Goal: Task Accomplishment & Management: Use online tool/utility

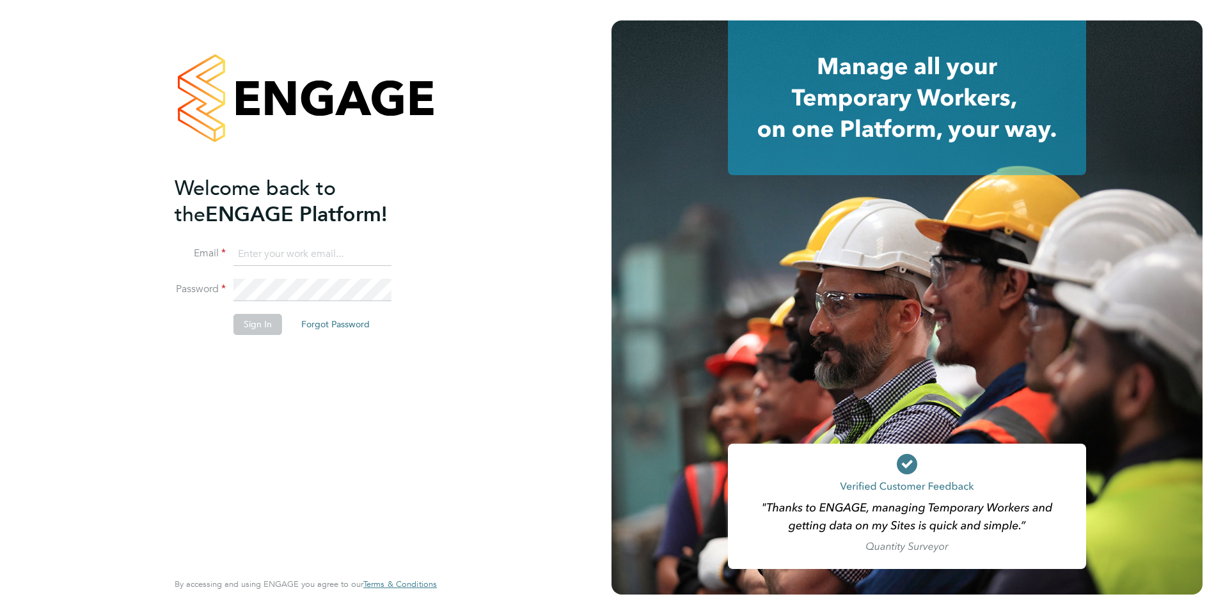
type input "iqbal.hussain@ncclondon.ac.uk"
click at [253, 325] on button "Sign In" at bounding box center [257, 324] width 49 height 20
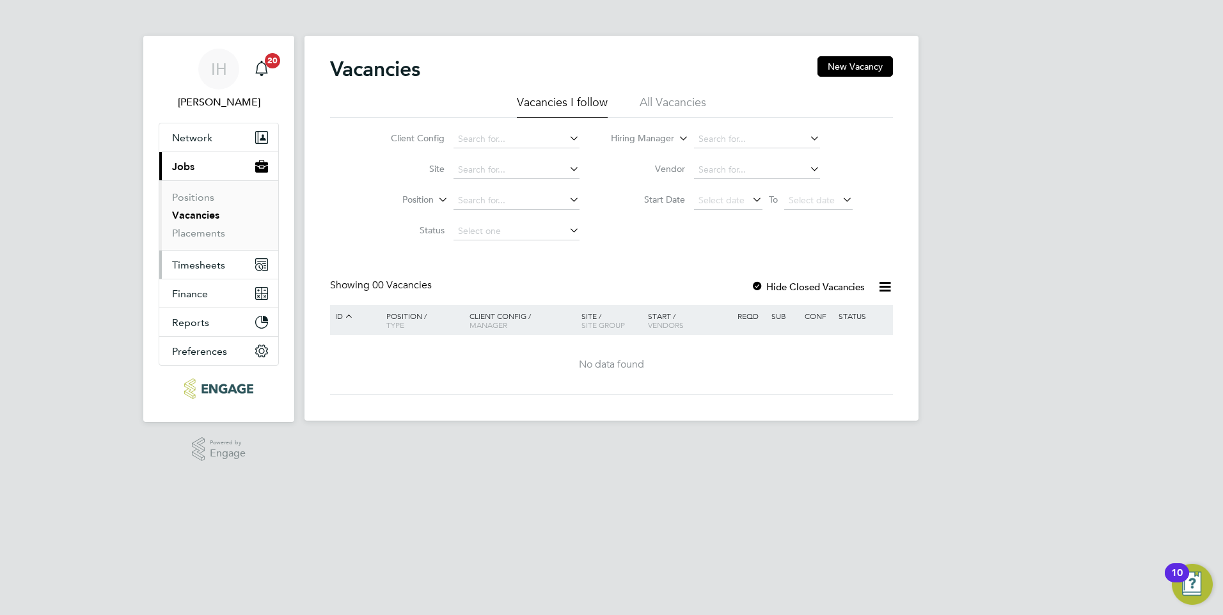
click at [198, 265] on span "Timesheets" at bounding box center [198, 265] width 53 height 12
click at [196, 266] on span "Timesheets" at bounding box center [198, 265] width 53 height 12
click at [216, 264] on span "Timesheets" at bounding box center [198, 265] width 53 height 12
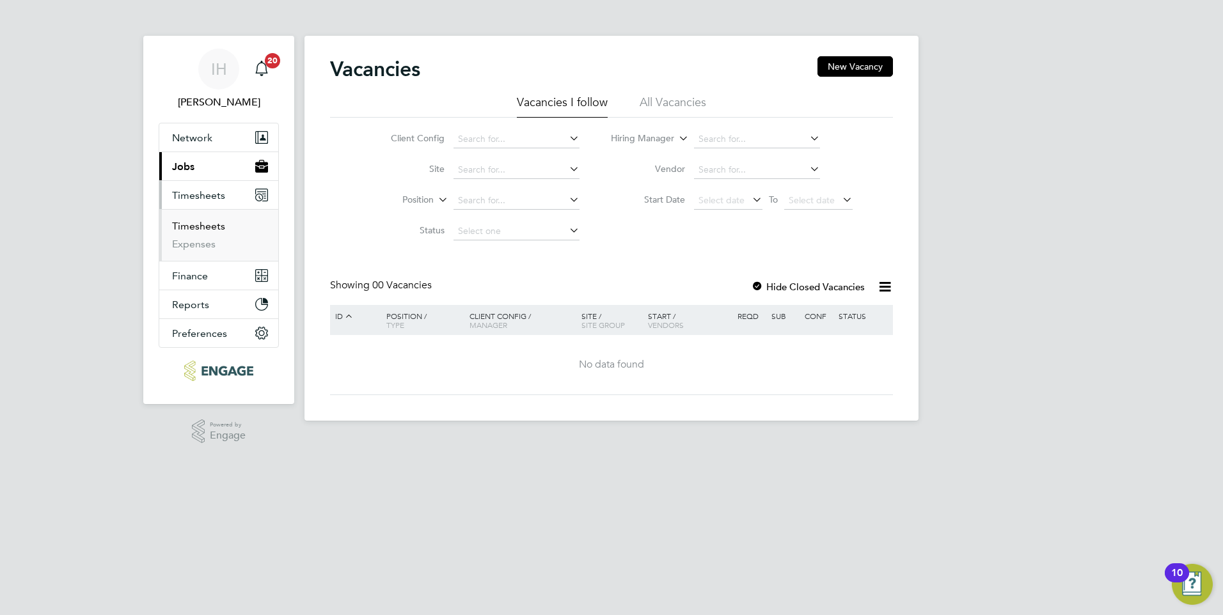
click at [185, 230] on link "Timesheets" at bounding box center [198, 226] width 53 height 12
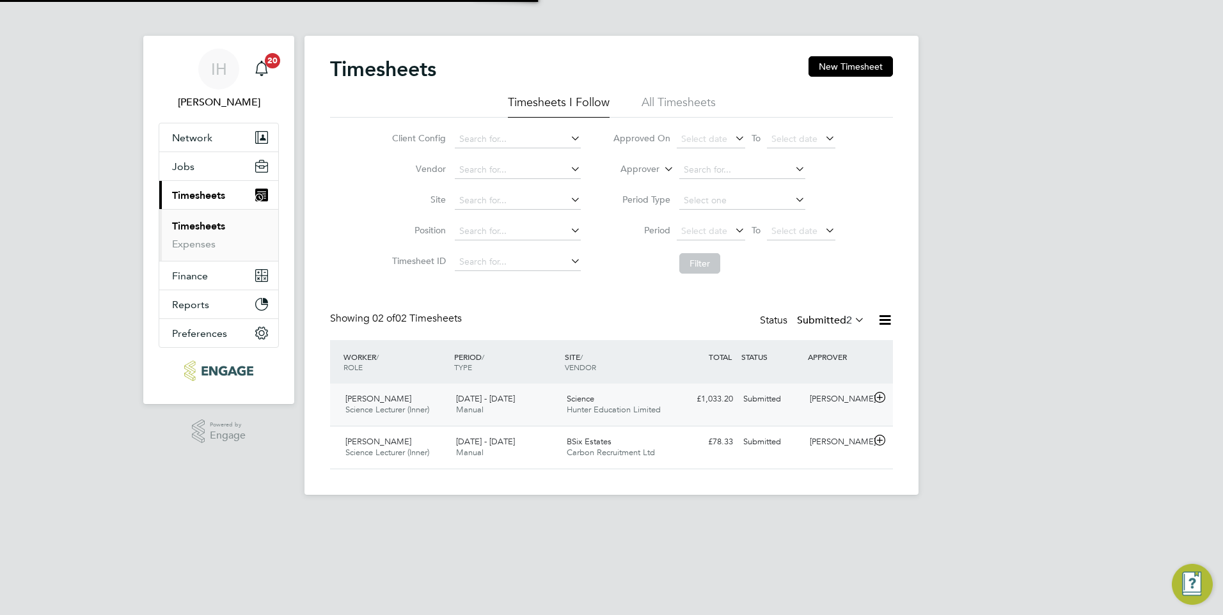
scroll to position [33, 111]
click at [883, 395] on icon at bounding box center [880, 398] width 16 height 10
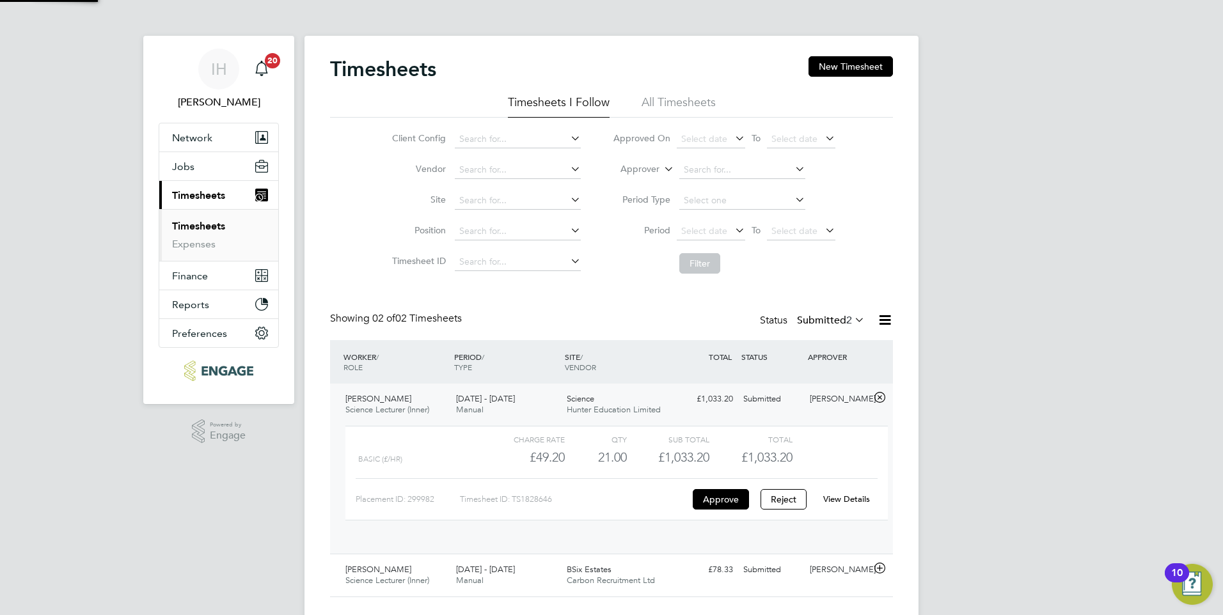
scroll to position [22, 125]
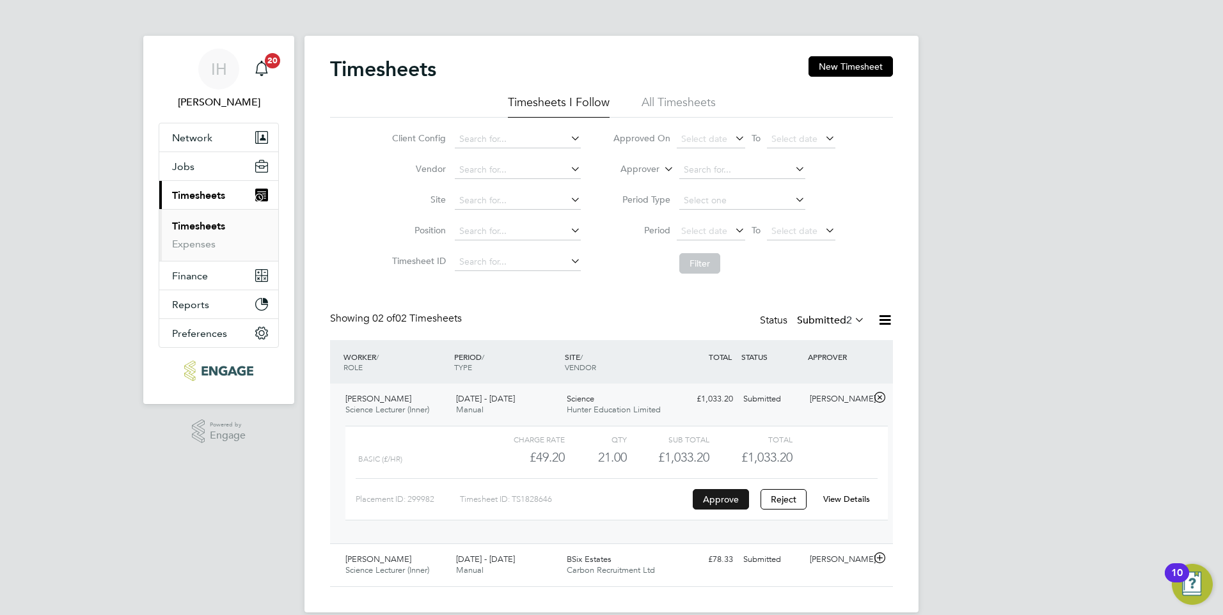
click at [729, 498] on button "Approve" at bounding box center [721, 499] width 56 height 20
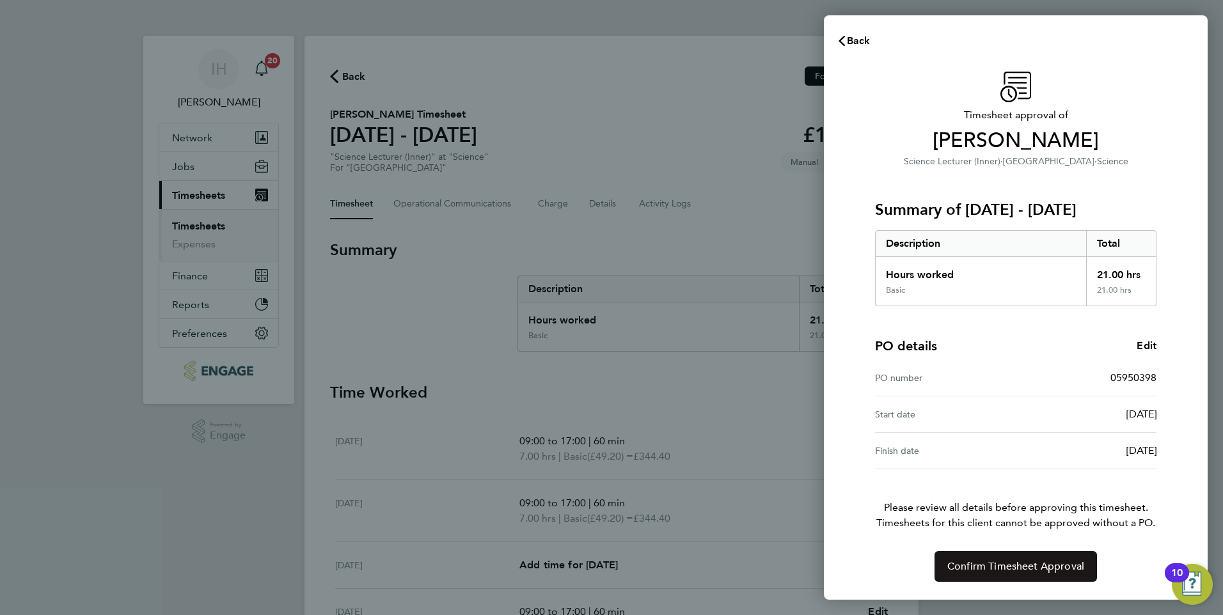
click at [1012, 562] on span "Confirm Timesheet Approval" at bounding box center [1015, 566] width 137 height 13
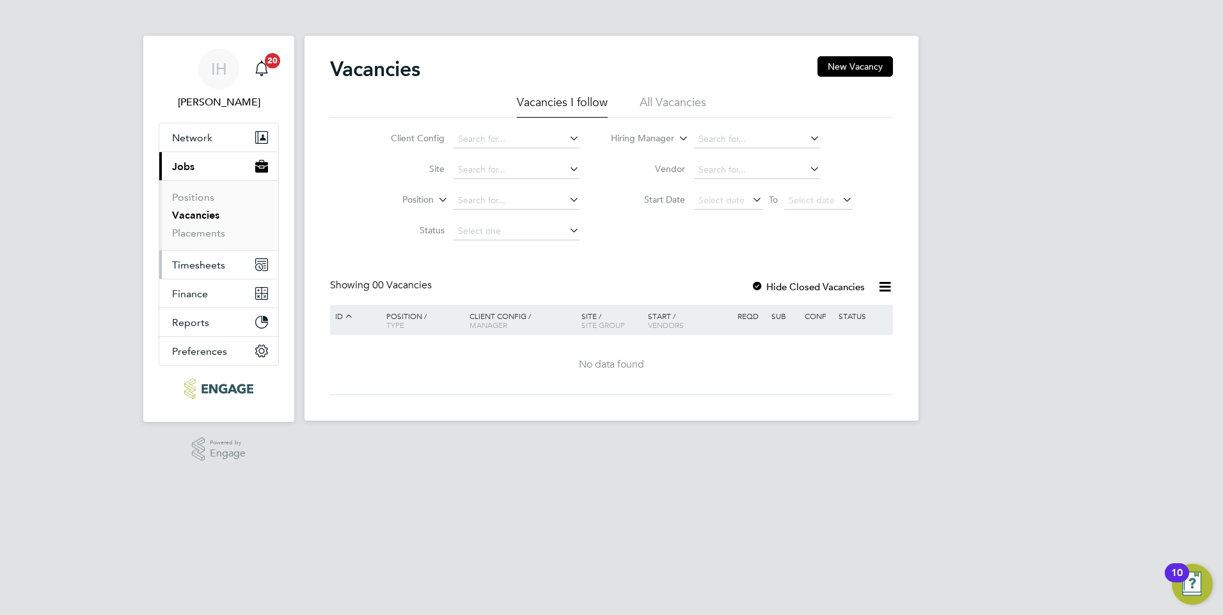
click at [209, 264] on span "Timesheets" at bounding box center [198, 265] width 53 height 12
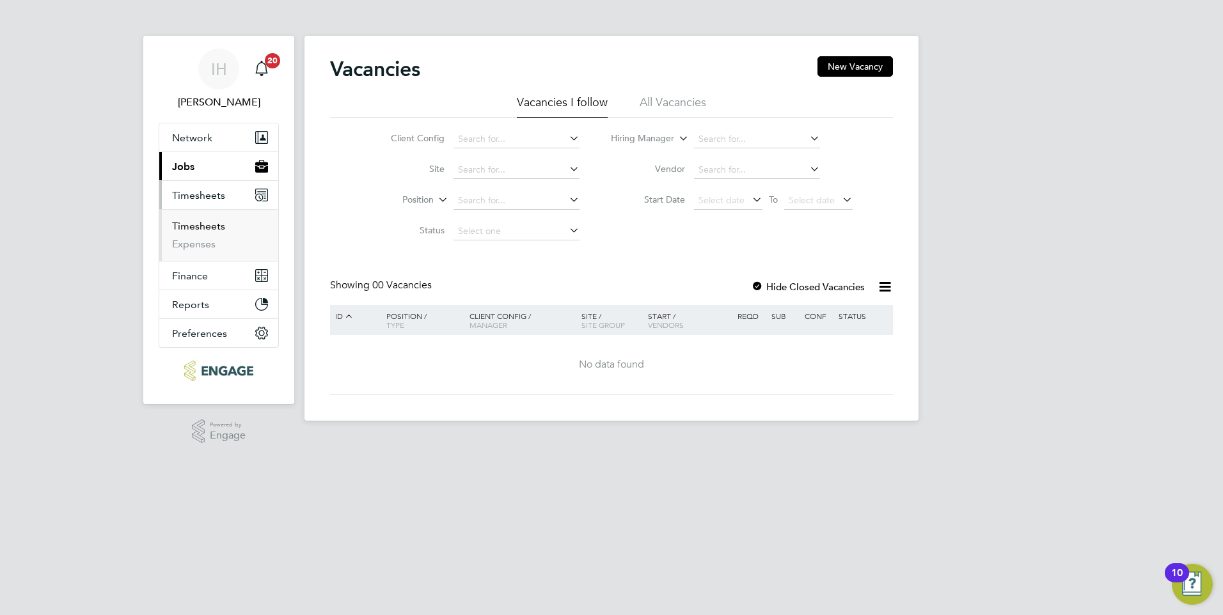
click at [189, 230] on link "Timesheets" at bounding box center [198, 226] width 53 height 12
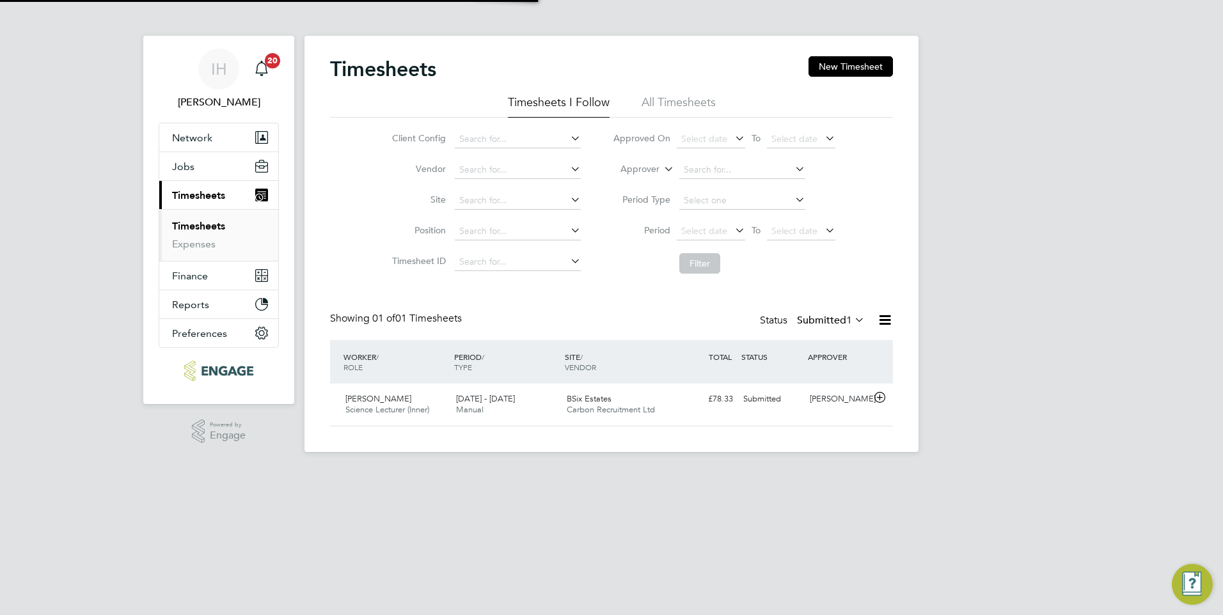
scroll to position [33, 111]
drag, startPoint x: 660, startPoint y: 104, endPoint x: 626, endPoint y: 226, distance: 126.8
click at [660, 104] on li "All Timesheets" at bounding box center [679, 106] width 74 height 23
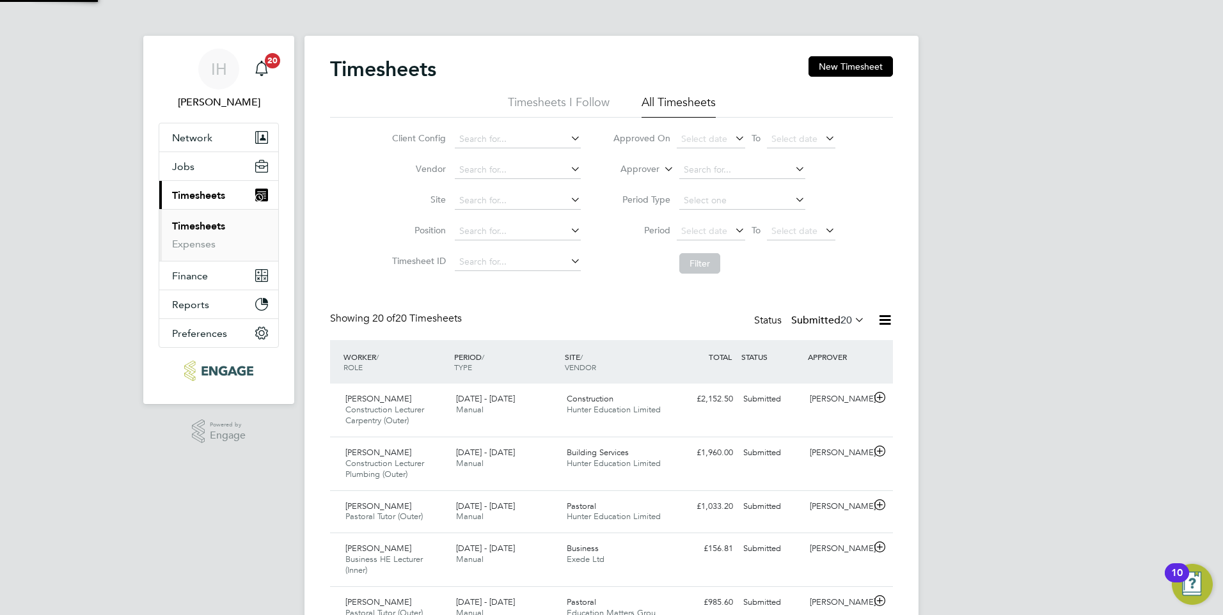
scroll to position [0, 0]
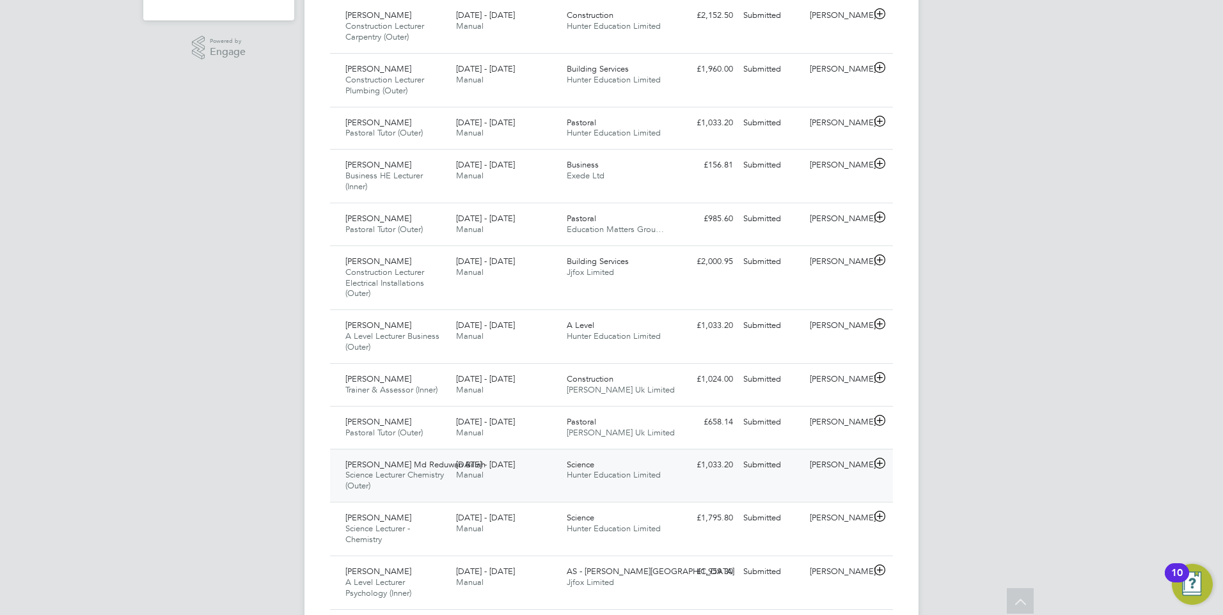
click at [880, 461] on icon at bounding box center [880, 464] width 16 height 10
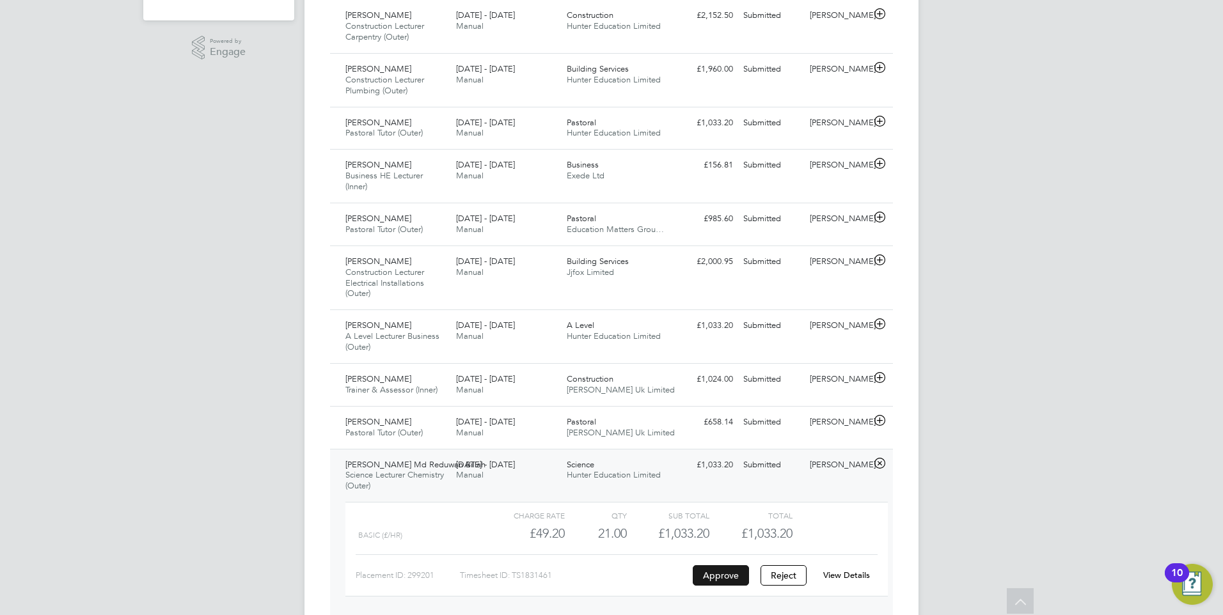
click at [718, 576] on button "Approve" at bounding box center [721, 575] width 56 height 20
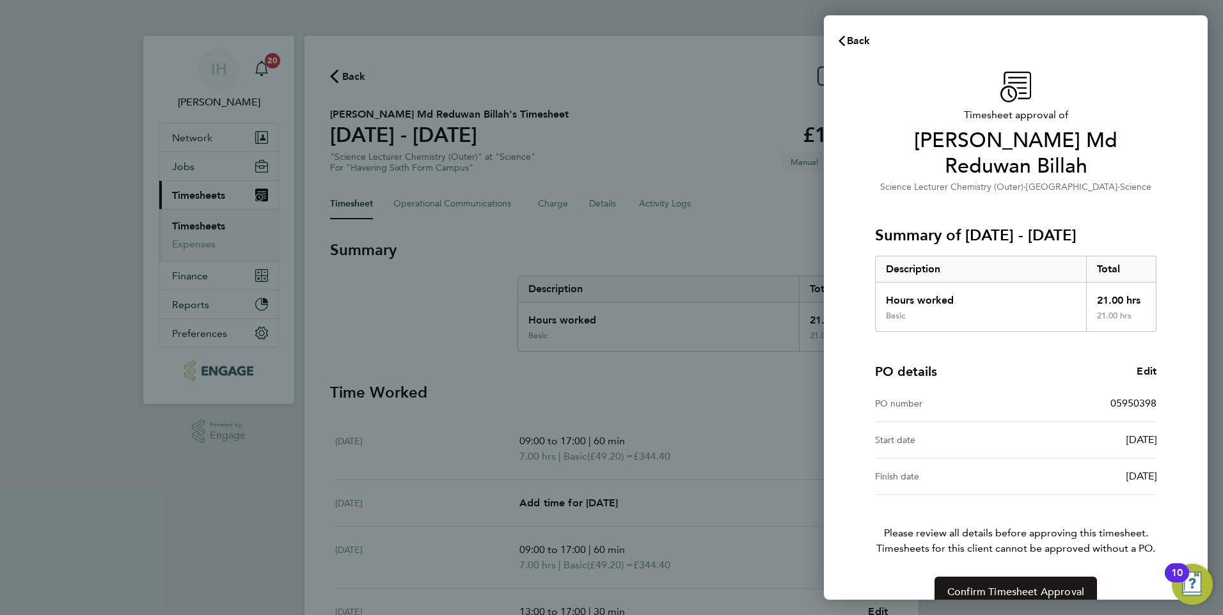
click at [1020, 586] on span "Confirm Timesheet Approval" at bounding box center [1015, 592] width 137 height 13
